Goal: Navigation & Orientation: Find specific page/section

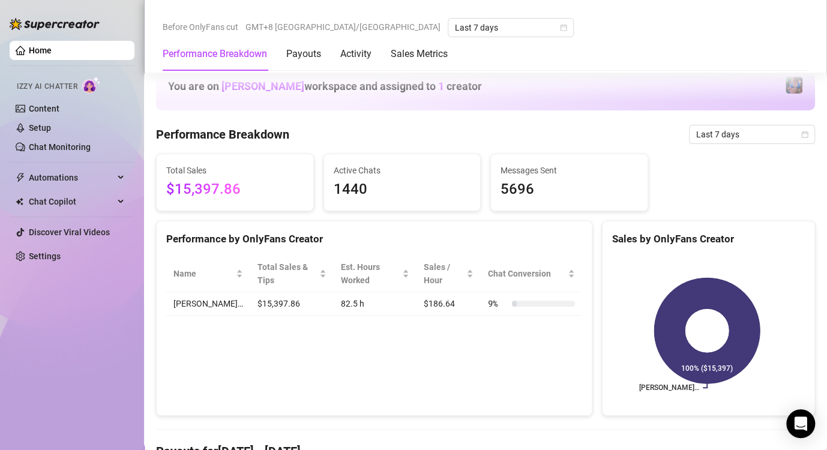
scroll to position [480, 0]
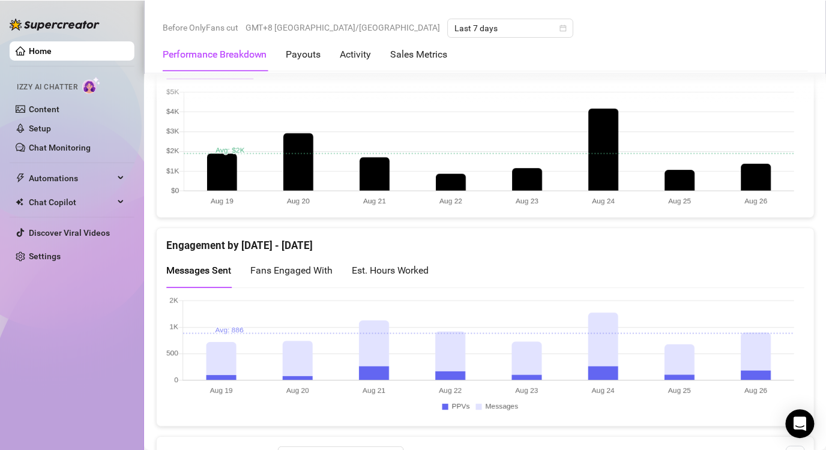
scroll to position [660, 0]
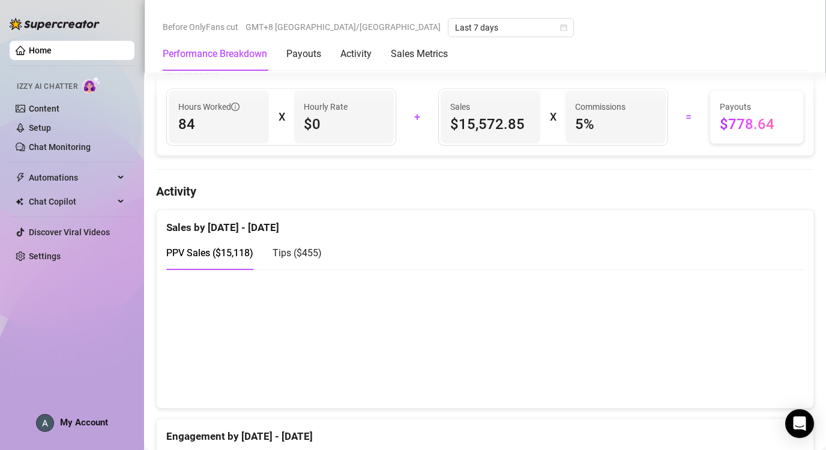
scroll to position [540, 0]
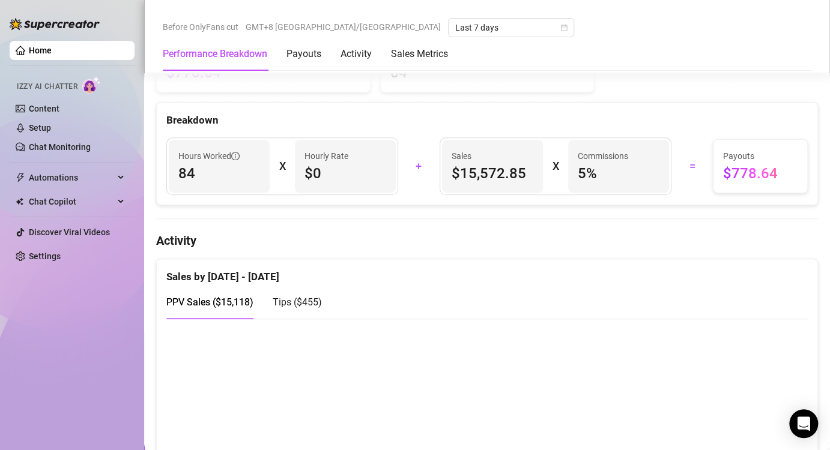
scroll to position [540, 0]
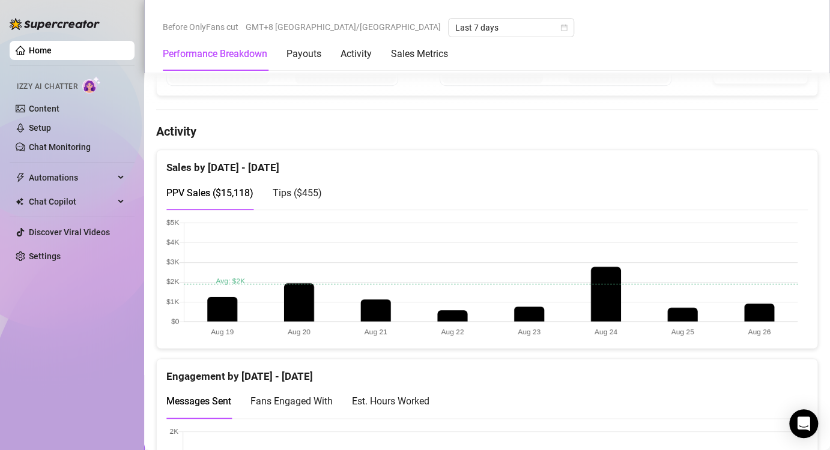
scroll to position [510, 0]
